Goal: Information Seeking & Learning: Learn about a topic

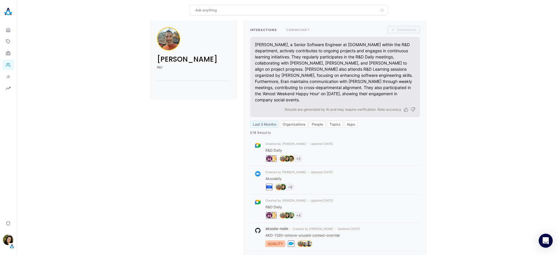
click at [247, 11] on textarea at bounding box center [285, 10] width 179 height 6
type textarea "who does eran work with the most?"
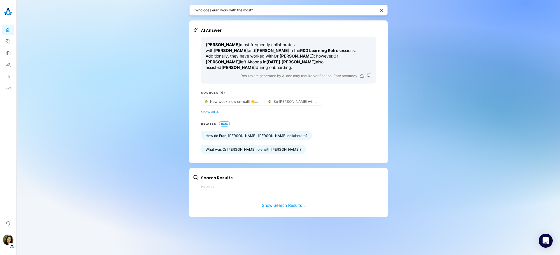
click at [236, 16] on div "who does eran work with the most? AI Answer Eran Naor most frequently collabora…" at bounding box center [288, 111] width 198 height 222
click at [236, 13] on textarea "who does eran work with the most?" at bounding box center [286, 10] width 180 height 6
click at [254, 15] on div "who does eran work with the most?" at bounding box center [288, 10] width 198 height 11
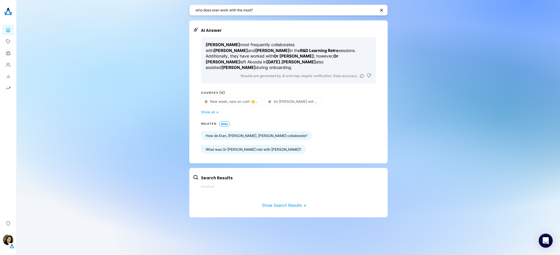
click at [254, 15] on div "who does eran work with the most?" at bounding box center [288, 10] width 198 height 11
click at [254, 13] on div "who does eran work with the most?" at bounding box center [288, 10] width 198 height 11
click at [254, 13] on textarea "who does eran work with the most?" at bounding box center [286, 10] width 180 height 6
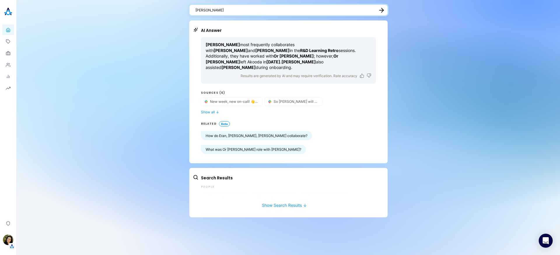
type textarea "ivo kacharov"
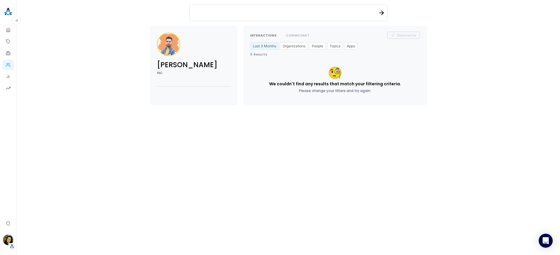
click at [6, 61] on link "People" at bounding box center [8, 65] width 12 height 11
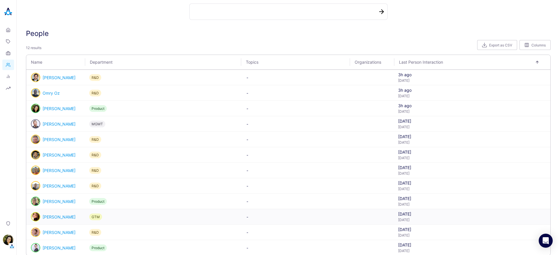
scroll to position [2, 0]
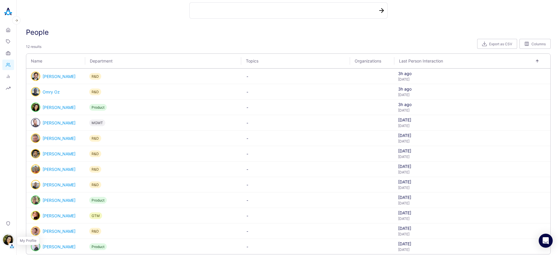
click at [9, 238] on img "button" at bounding box center [8, 239] width 11 height 11
click at [29, 230] on link "Settings" at bounding box center [40, 229] width 43 height 9
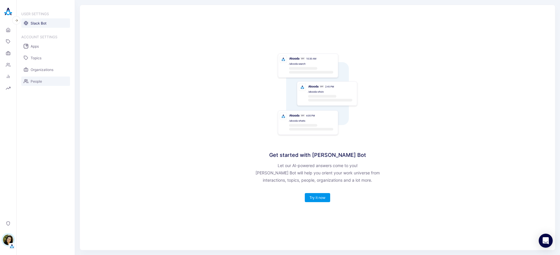
click at [38, 84] on link "People" at bounding box center [45, 80] width 49 height 9
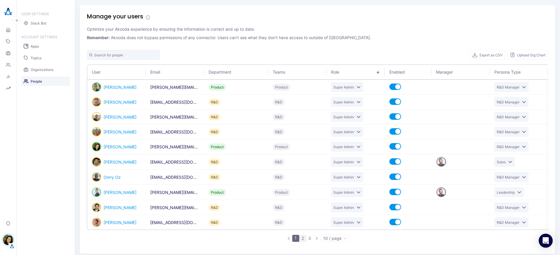
click at [301, 241] on link "2" at bounding box center [303, 238] width 6 height 6
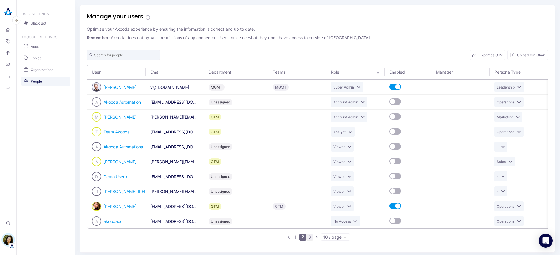
click at [307, 240] on link "3" at bounding box center [310, 237] width 6 height 6
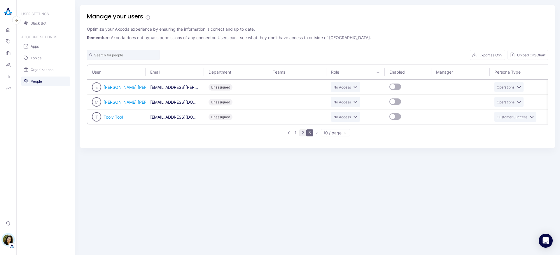
click at [300, 135] on link "2" at bounding box center [303, 133] width 6 height 6
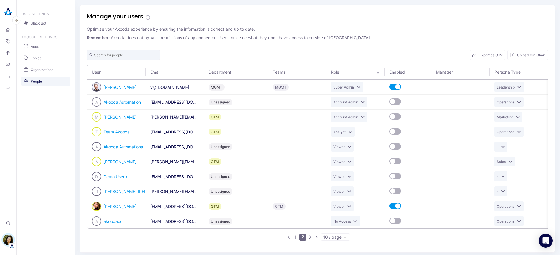
scroll to position [1, 0]
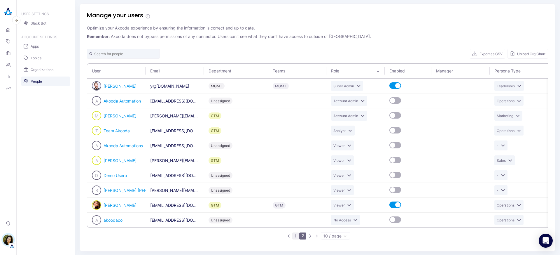
click at [294, 238] on link "1" at bounding box center [296, 236] width 6 height 6
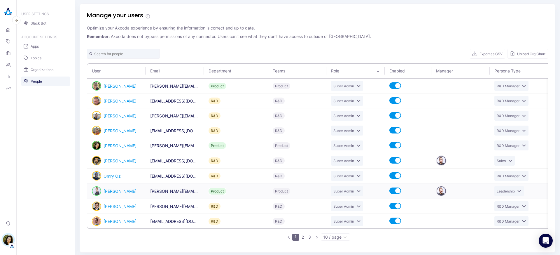
click at [397, 191] on div "button" at bounding box center [397, 190] width 5 height 5
click at [398, 220] on div "button" at bounding box center [397, 220] width 5 height 5
click at [9, 31] on icon at bounding box center [8, 31] width 1 height 2
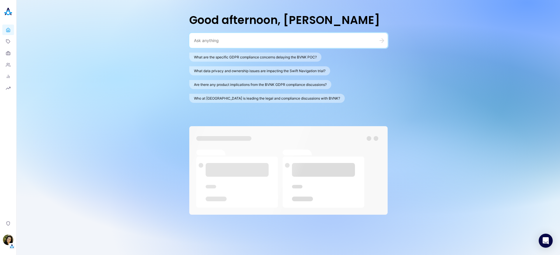
click at [213, 40] on textarea at bounding box center [281, 41] width 175 height 6
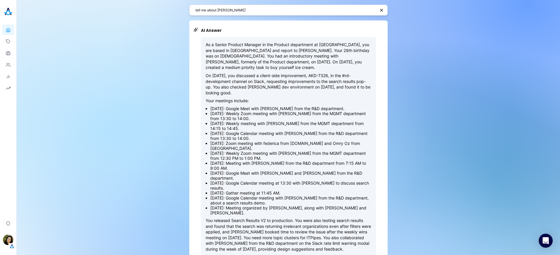
drag, startPoint x: 223, startPoint y: 45, endPoint x: 300, endPoint y: 91, distance: 89.9
click at [300, 92] on div "As a Senior Product Manager in the Product department at Akooda, you are based …" at bounding box center [289, 147] width 166 height 210
click at [240, 11] on textarea "tell me about ivo" at bounding box center [286, 10] width 180 height 6
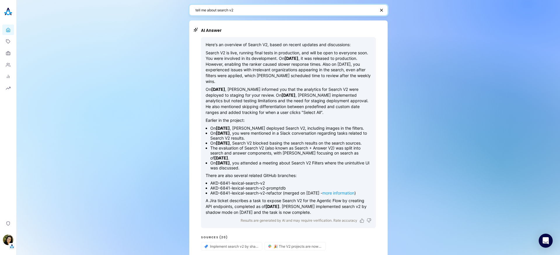
drag, startPoint x: 231, startPoint y: 11, endPoint x: 221, endPoint y: 11, distance: 9.9
click at [221, 11] on textarea "tell me about search v2" at bounding box center [286, 10] width 180 height 6
click at [251, 9] on textarea "tell me about search v2" at bounding box center [286, 10] width 180 height 6
drag, startPoint x: 234, startPoint y: 11, endPoint x: 216, endPoint y: 11, distance: 18.1
click at [216, 11] on textarea "tell me about search v2" at bounding box center [286, 10] width 180 height 6
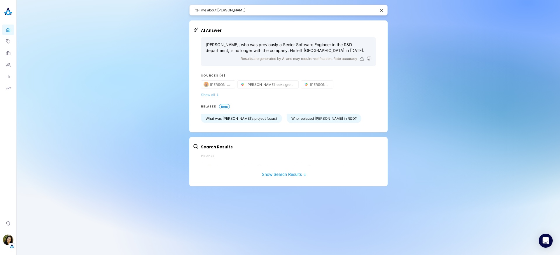
click at [217, 95] on span "↓" at bounding box center [217, 95] width 3 height 4
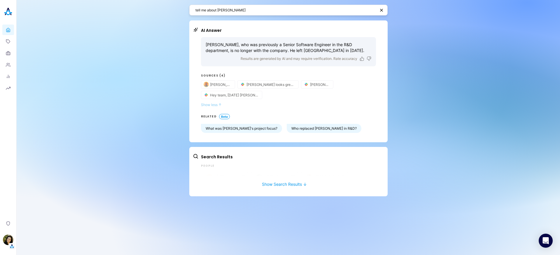
click at [293, 104] on button "Show less ↓" at bounding box center [288, 104] width 175 height 4
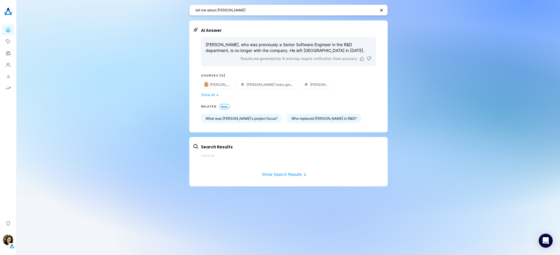
click at [232, 9] on textarea "tell me about Ivo" at bounding box center [286, 10] width 180 height 6
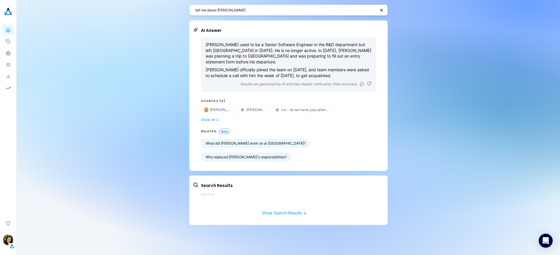
click at [233, 12] on textarea "tell me about ivo" at bounding box center [286, 10] width 180 height 6
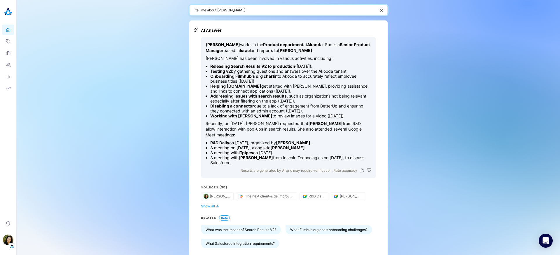
drag, startPoint x: 221, startPoint y: 12, endPoint x: 215, endPoint y: 13, distance: 6.2
click at [215, 13] on textarea "tell me about ivo" at bounding box center [286, 10] width 180 height 6
type textarea "tell me about yaelle"
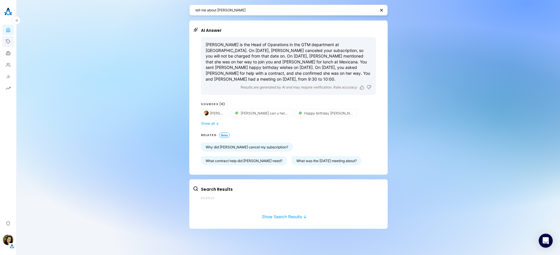
drag, startPoint x: 8, startPoint y: 30, endPoint x: 12, endPoint y: 36, distance: 6.6
click at [8, 30] on icon at bounding box center [8, 31] width 1 height 2
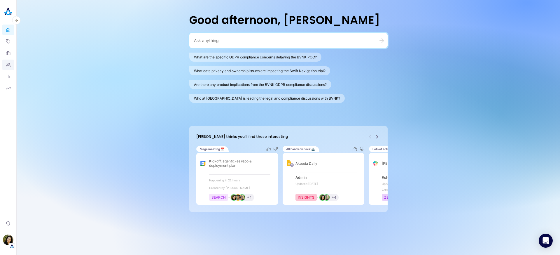
click at [11, 64] on link "People" at bounding box center [8, 65] width 12 height 11
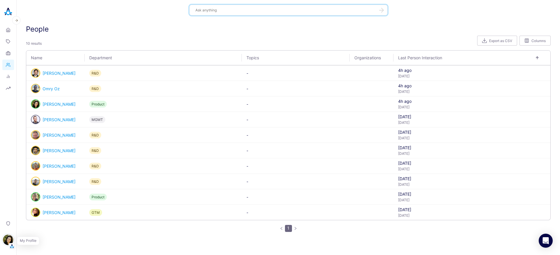
click at [6, 241] on img "button" at bounding box center [8, 239] width 11 height 11
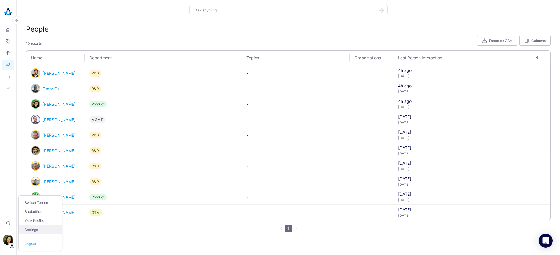
click at [32, 231] on link "Settings" at bounding box center [40, 229] width 43 height 9
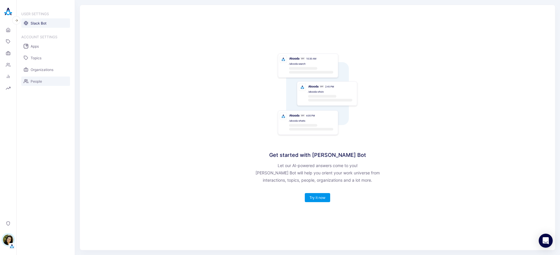
click at [43, 80] on link "People" at bounding box center [45, 80] width 49 height 9
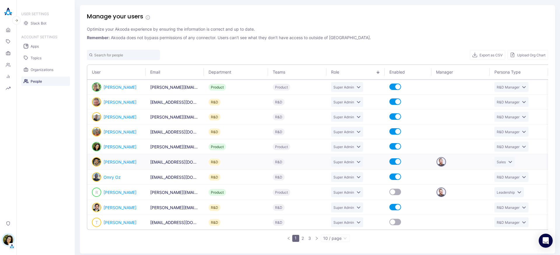
click at [450, 164] on td at bounding box center [461, 161] width 58 height 15
click at [508, 87] on span "R&D Manager" at bounding box center [508, 87] width 23 height 4
click at [447, 57] on div "Export as CSV Upload Org Chart" at bounding box center [317, 55] width 461 height 10
click at [300, 241] on link "2" at bounding box center [303, 238] width 6 height 6
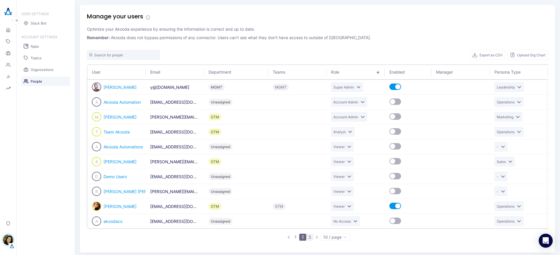
click at [307, 240] on link "3" at bounding box center [310, 237] width 6 height 6
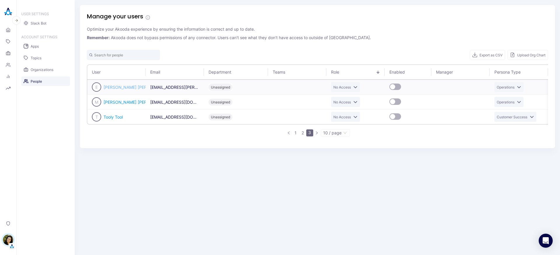
click at [127, 87] on link "Elise Marie Young" at bounding box center [137, 87] width 67 height 5
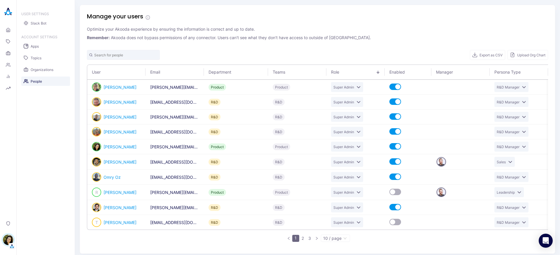
drag, startPoint x: 375, startPoint y: 19, endPoint x: 373, endPoint y: 29, distance: 10.0
click at [375, 19] on div "Manage your users" at bounding box center [317, 16] width 461 height 9
click at [7, 31] on icon at bounding box center [8, 30] width 5 height 6
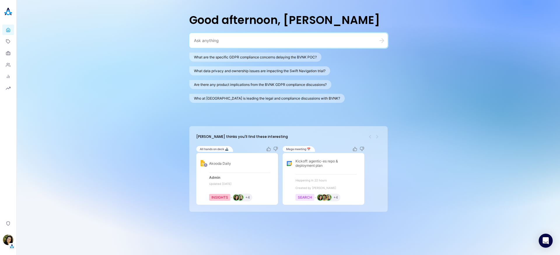
click at [285, 40] on textarea at bounding box center [281, 41] width 175 height 6
type textarea "׳"
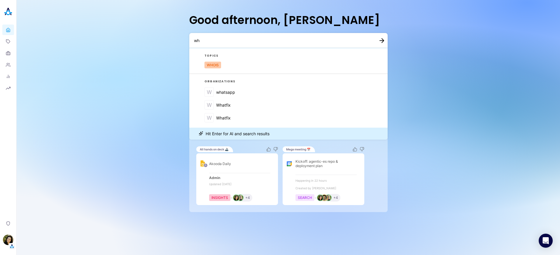
type textarea "w"
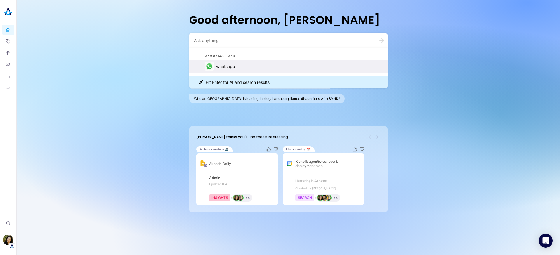
click at [247, 62] on button "whatsapp" at bounding box center [288, 66] width 198 height 13
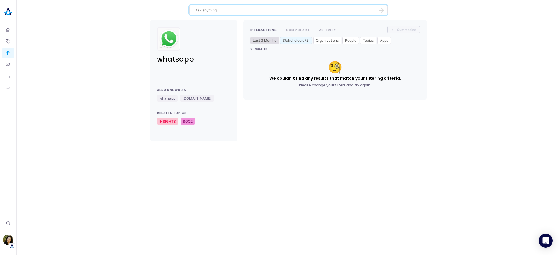
click at [256, 42] on button "Last 3 Months" at bounding box center [264, 40] width 29 height 7
select select "5"
select select "2025"
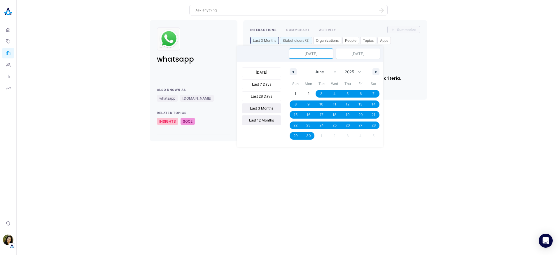
click at [265, 117] on button "Last 12 Months" at bounding box center [261, 120] width 39 height 10
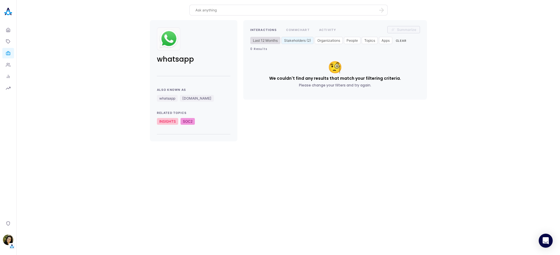
click at [269, 40] on button "Last 12 Months" at bounding box center [265, 40] width 30 height 7
select select "8"
select select "2024"
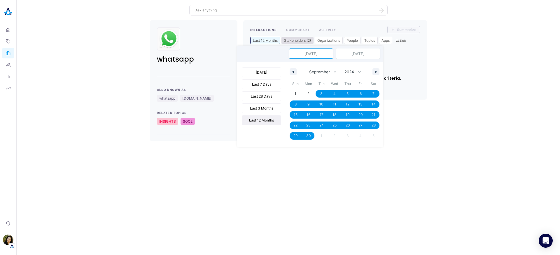
click at [288, 40] on button "Stakeholders (2)" at bounding box center [298, 40] width 32 height 7
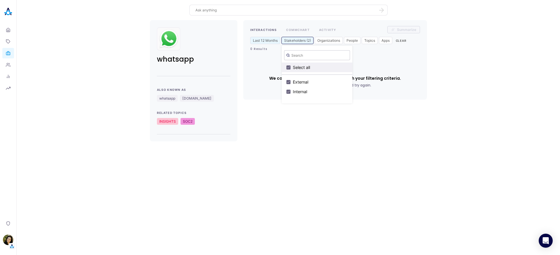
click at [290, 66] on div "button" at bounding box center [289, 67] width 4 height 4
checkbox input "false"
click at [8, 61] on link "People" at bounding box center [8, 65] width 12 height 11
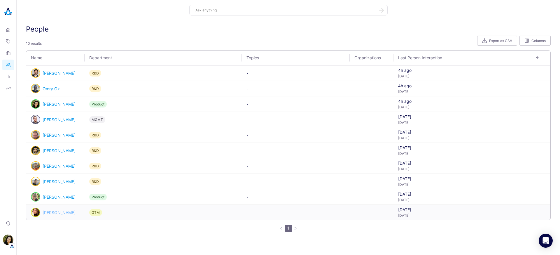
click at [46, 211] on link "[PERSON_NAME]" at bounding box center [59, 212] width 33 height 5
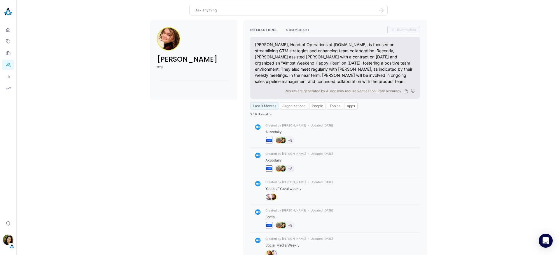
click at [297, 32] on button "COMMCHART" at bounding box center [298, 29] width 24 height 7
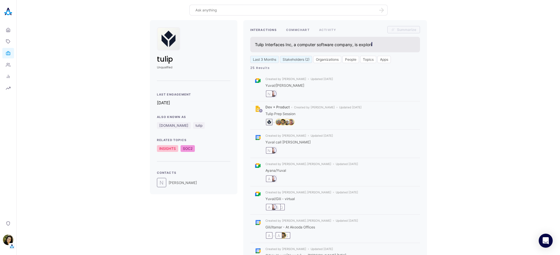
click at [292, 30] on button "COMMCHART" at bounding box center [298, 29] width 24 height 7
click at [292, 32] on button "COMMCHART" at bounding box center [298, 29] width 24 height 7
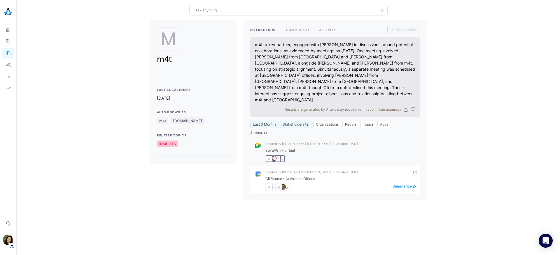
click at [281, 184] on div "A" at bounding box center [279, 187] width 6 height 6
click at [6, 31] on icon at bounding box center [8, 30] width 5 height 6
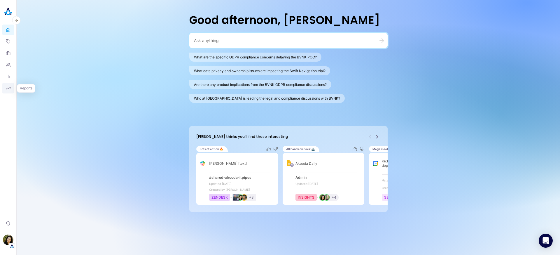
click at [11, 88] on icon "button" at bounding box center [13, 88] width 4 height 5
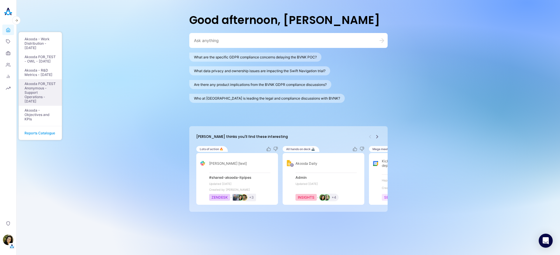
click at [30, 92] on link "Akooda FOR_TEST Anonymous - Support Operations - [DATE]" at bounding box center [40, 92] width 43 height 27
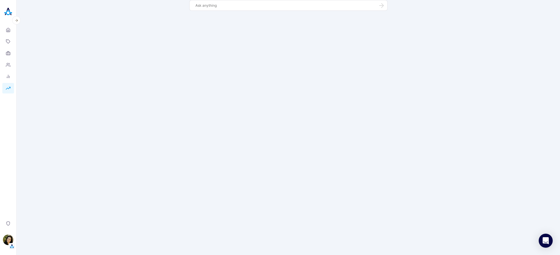
click at [7, 88] on icon "button" at bounding box center [8, 88] width 5 height 5
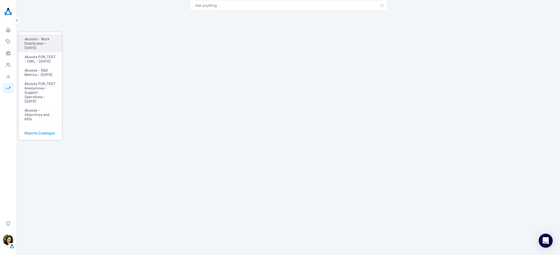
click at [45, 43] on link "Akooda - Work Distribution - [DATE]" at bounding box center [40, 43] width 43 height 18
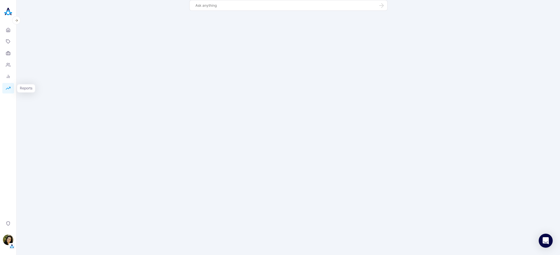
click at [10, 89] on icon "button" at bounding box center [8, 88] width 5 height 5
click at [10, 88] on icon "button" at bounding box center [8, 88] width 5 height 5
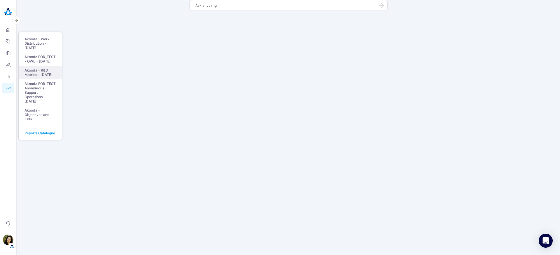
click at [43, 75] on link "Akooda - R&D Metrics - [DATE]" at bounding box center [40, 72] width 43 height 13
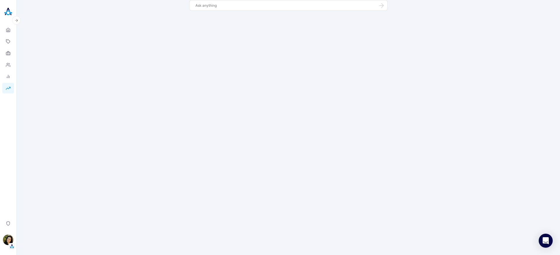
scroll to position [17, 0]
click at [9, 93] on header "Home Topics Organizations People Analytics Reports Privacy [PERSON_NAME]" at bounding box center [8, 127] width 17 height 255
click at [9, 90] on icon "button" at bounding box center [8, 88] width 5 height 5
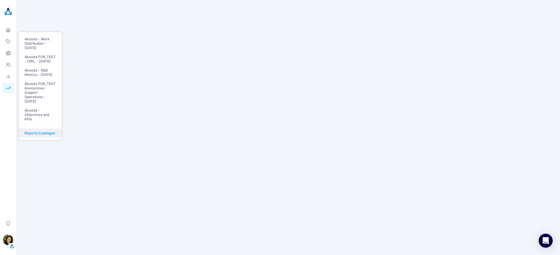
click at [43, 135] on link "Reports Catalogue" at bounding box center [40, 132] width 43 height 9
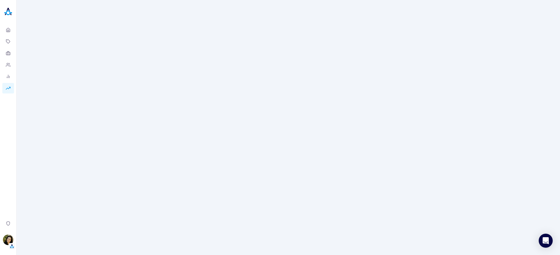
click at [8, 88] on icon "button" at bounding box center [8, 88] width 5 height 5
click at [7, 89] on icon "button" at bounding box center [8, 88] width 5 height 5
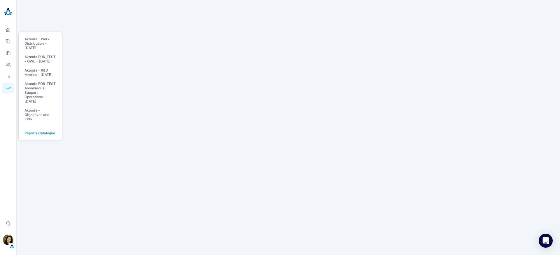
click at [41, 123] on link "Akooda - Objectives and KPIs" at bounding box center [40, 115] width 43 height 18
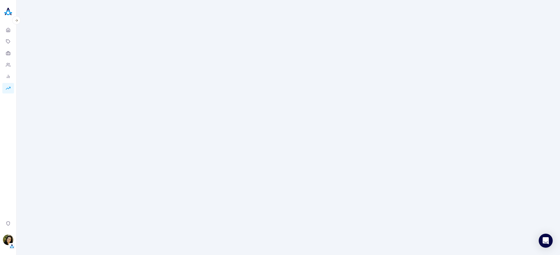
click at [9, 89] on icon "button" at bounding box center [8, 88] width 5 height 5
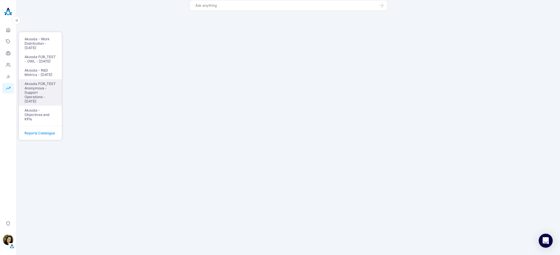
click at [31, 101] on link "Akooda FOR_TEST Anonymous - Support Operations - [DATE]" at bounding box center [40, 92] width 43 height 27
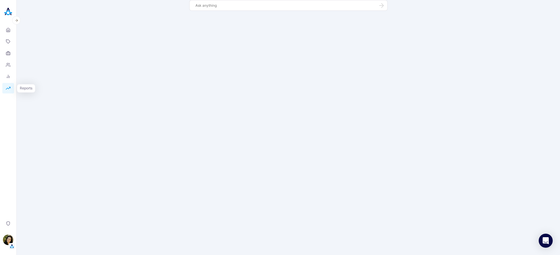
click at [8, 88] on icon "button" at bounding box center [8, 88] width 5 height 5
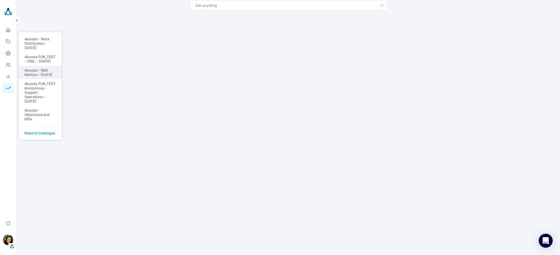
click at [34, 71] on link "Akooda - R&D Metrics - [DATE]" at bounding box center [40, 72] width 43 height 13
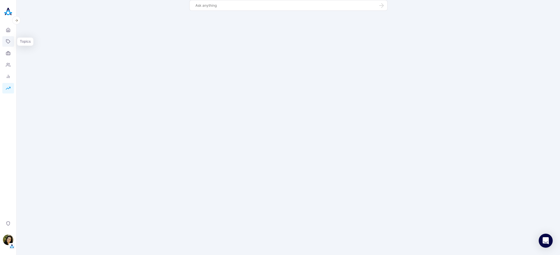
click at [4, 42] on link "Topics" at bounding box center [8, 41] width 12 height 11
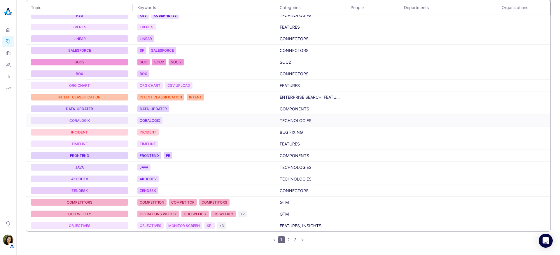
scroll to position [420, 0]
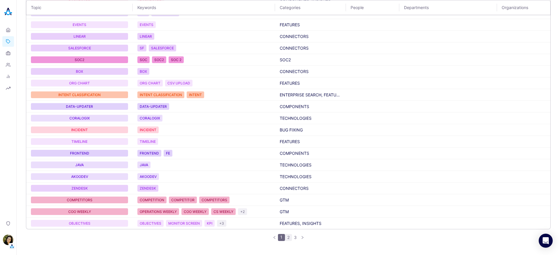
click at [287, 236] on link "2" at bounding box center [288, 237] width 6 height 6
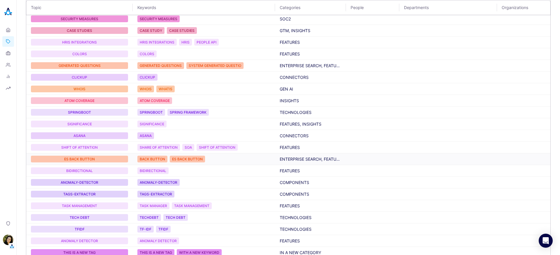
scroll to position [353, 0]
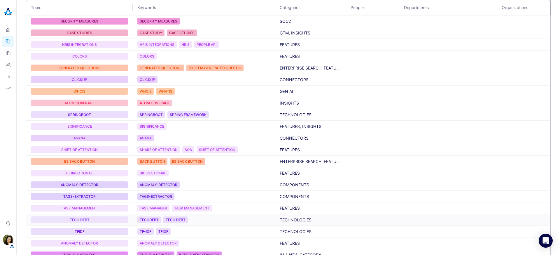
click at [115, 220] on div "TECH DEBT" at bounding box center [79, 219] width 97 height 7
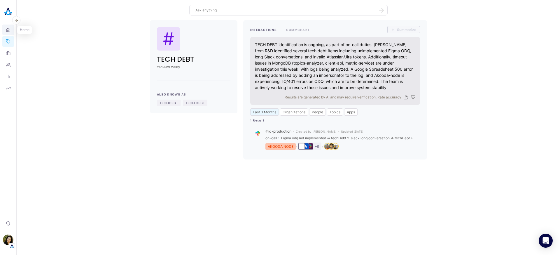
click at [8, 32] on link "Home" at bounding box center [8, 30] width 12 height 11
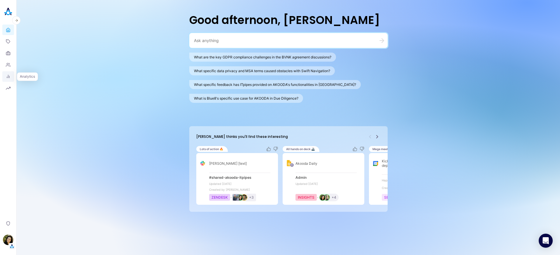
click at [7, 77] on icon at bounding box center [8, 76] width 5 height 5
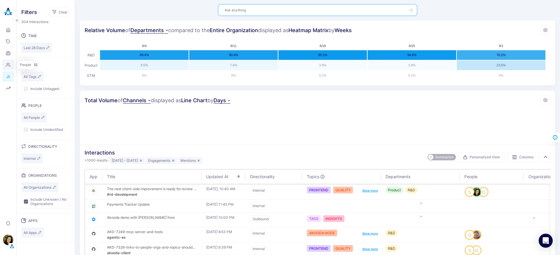
click at [9, 67] on link "People" at bounding box center [8, 65] width 12 height 11
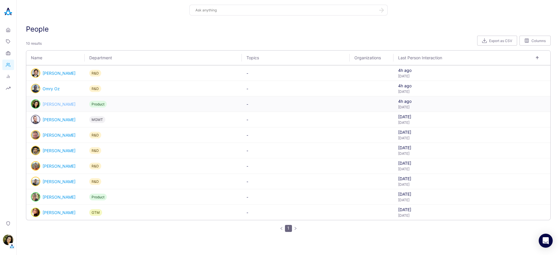
click at [45, 103] on link "[PERSON_NAME]" at bounding box center [59, 104] width 33 height 5
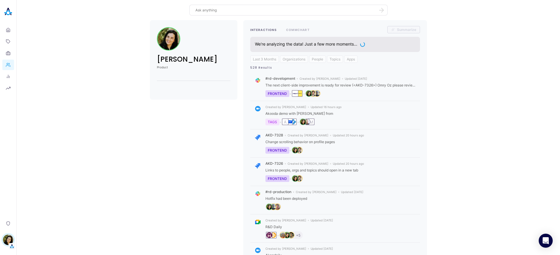
click at [239, 9] on textarea at bounding box center [285, 10] width 179 height 6
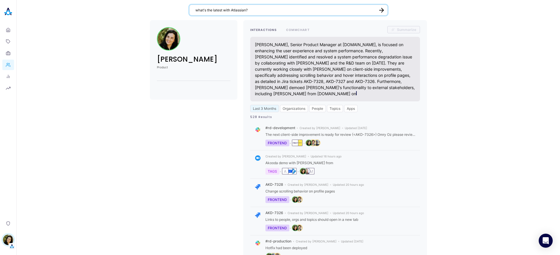
click at [254, 12] on textarea "what's the latest with Atlassian?" at bounding box center [285, 10] width 179 height 6
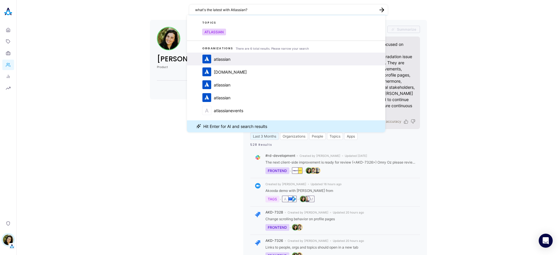
type textarea "what's the latest with Atlassian?"
click at [216, 57] on div "atlassian" at bounding box center [222, 59] width 17 height 5
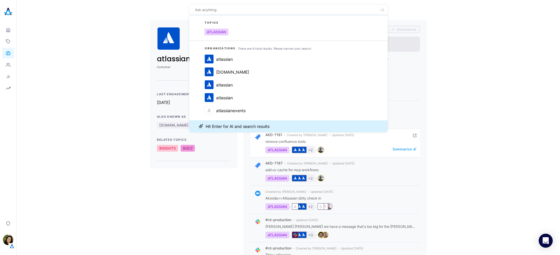
click at [417, 147] on div "AKD-7181 • Created by Omry Oz • Updated [DATE] remove confluence tools ATLASSIA…" at bounding box center [335, 143] width 170 height 28
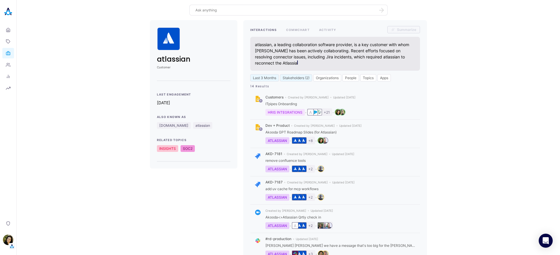
click at [221, 15] on div at bounding box center [288, 10] width 198 height 11
click at [219, 12] on textarea at bounding box center [285, 10] width 179 height 6
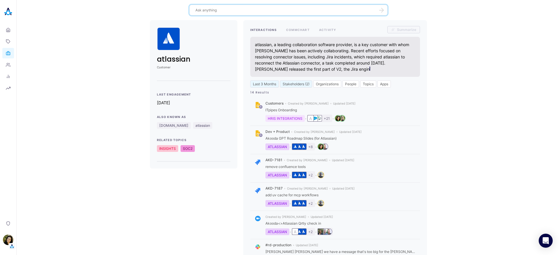
type textarea "a"
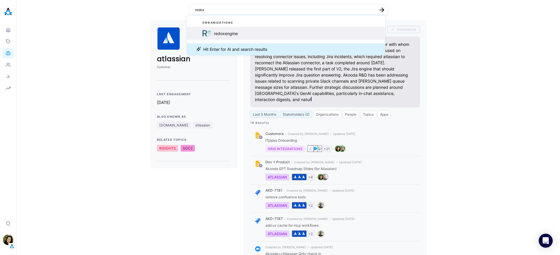
type textarea "redox"
click at [229, 33] on div "redoxengine" at bounding box center [226, 33] width 24 height 5
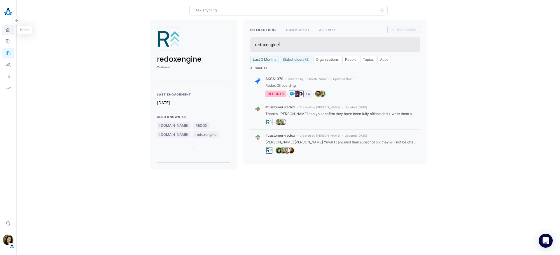
click at [9, 31] on icon at bounding box center [8, 30] width 5 height 6
